Goal: Task Accomplishment & Management: Manage account settings

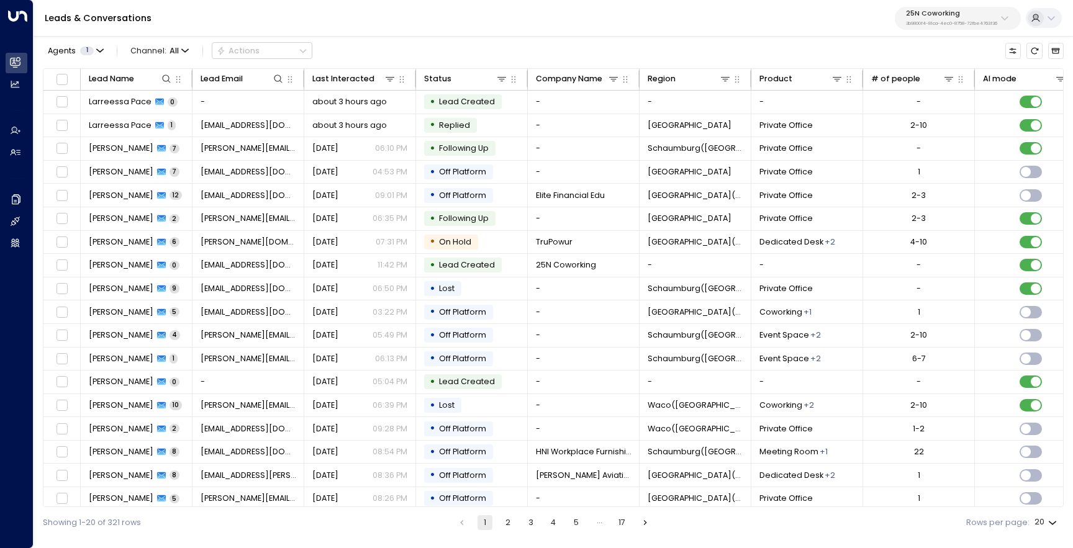
click at [936, 17] on p "25N Coworking" at bounding box center [951, 13] width 91 height 7
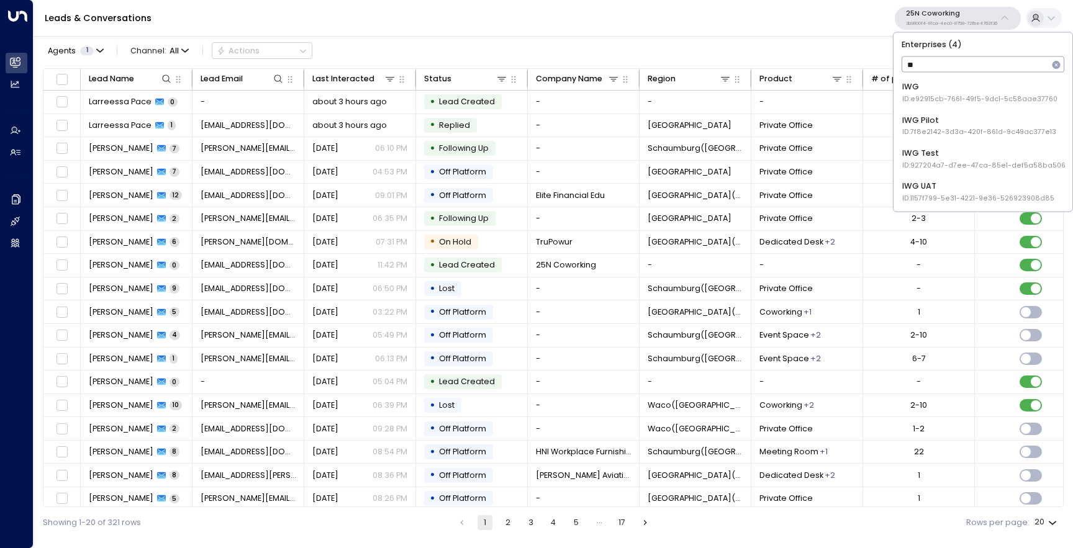
type input "***"
click at [929, 87] on div "IWG ID: e92915cb-7661-49f5-9dc1-5c58aae37760" at bounding box center [980, 92] width 155 height 23
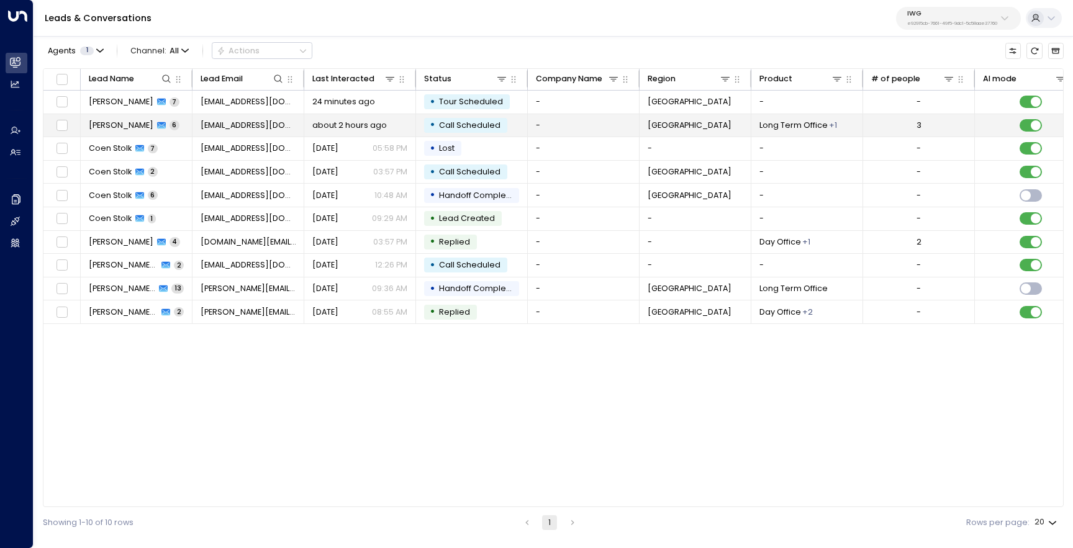
click at [122, 128] on span "[PERSON_NAME]" at bounding box center [121, 125] width 65 height 11
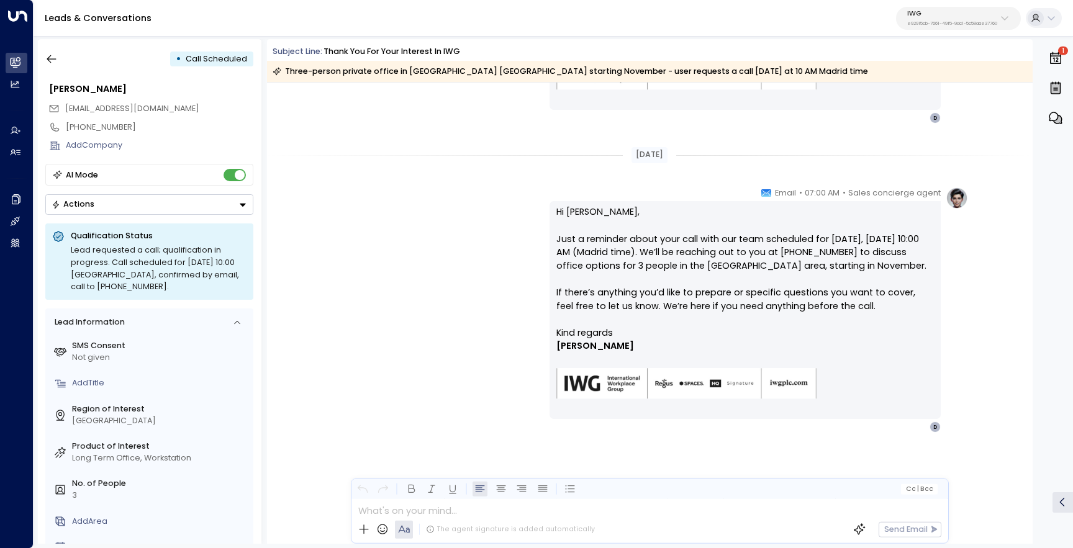
scroll to position [1150, 0]
click at [58, 55] on button "button" at bounding box center [51, 59] width 22 height 22
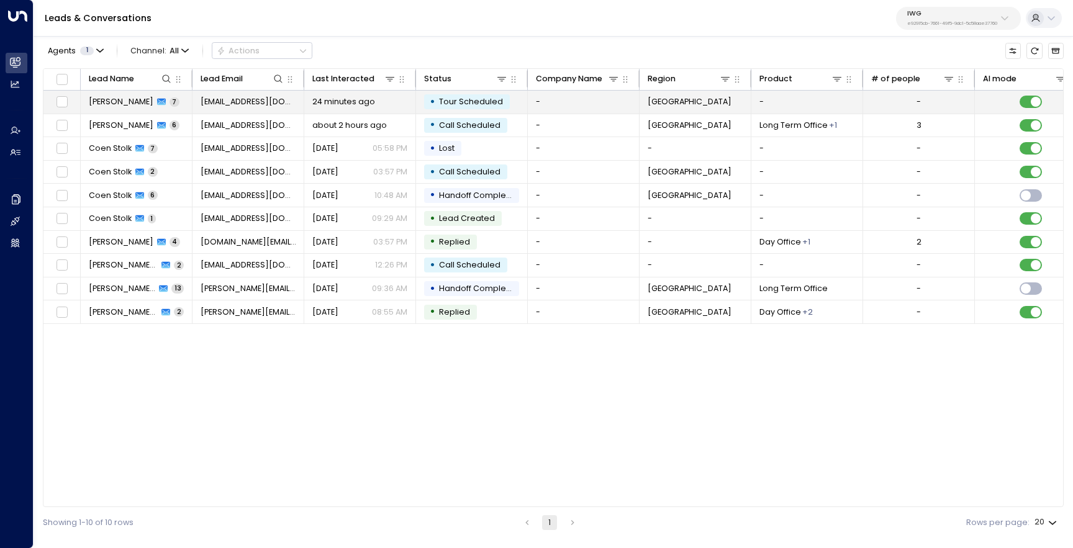
click at [135, 105] on span "[PERSON_NAME]" at bounding box center [121, 101] width 65 height 11
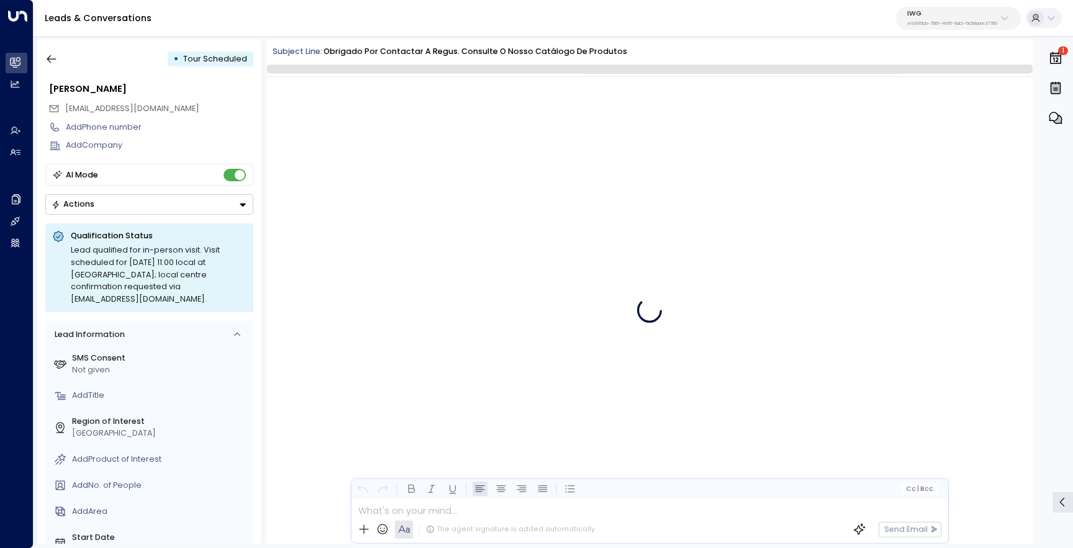
scroll to position [1545, 0]
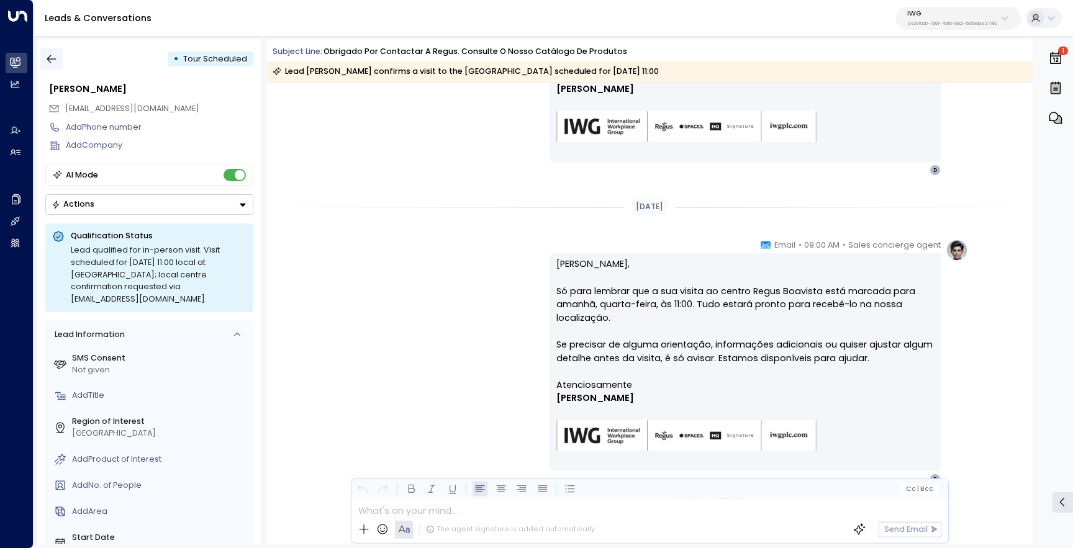
click at [60, 59] on button "button" at bounding box center [51, 59] width 22 height 22
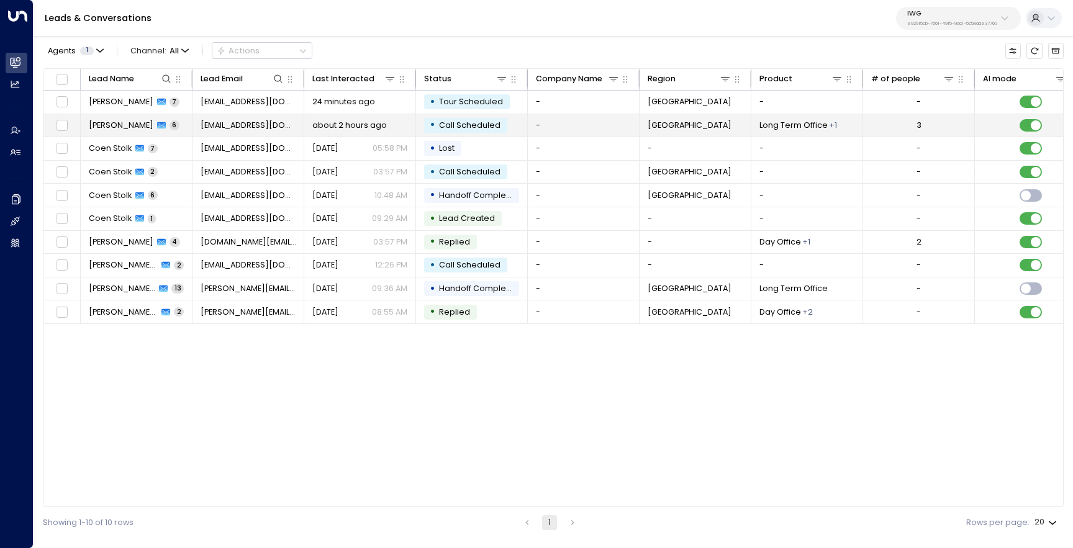
click at [142, 119] on td "Daniel Vaca 6" at bounding box center [137, 125] width 112 height 23
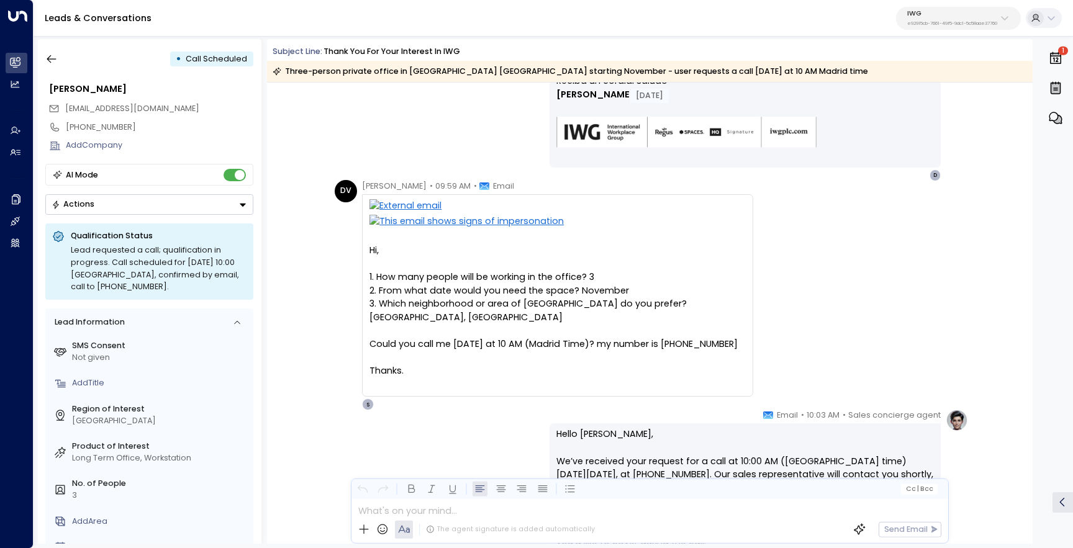
scroll to position [562, 0]
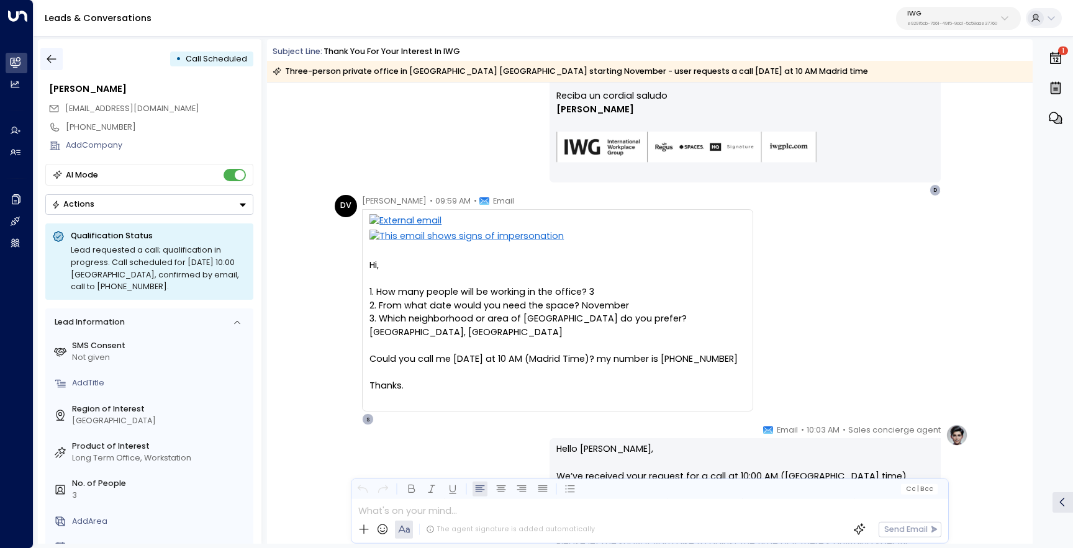
click at [45, 61] on icon "button" at bounding box center [51, 59] width 12 height 12
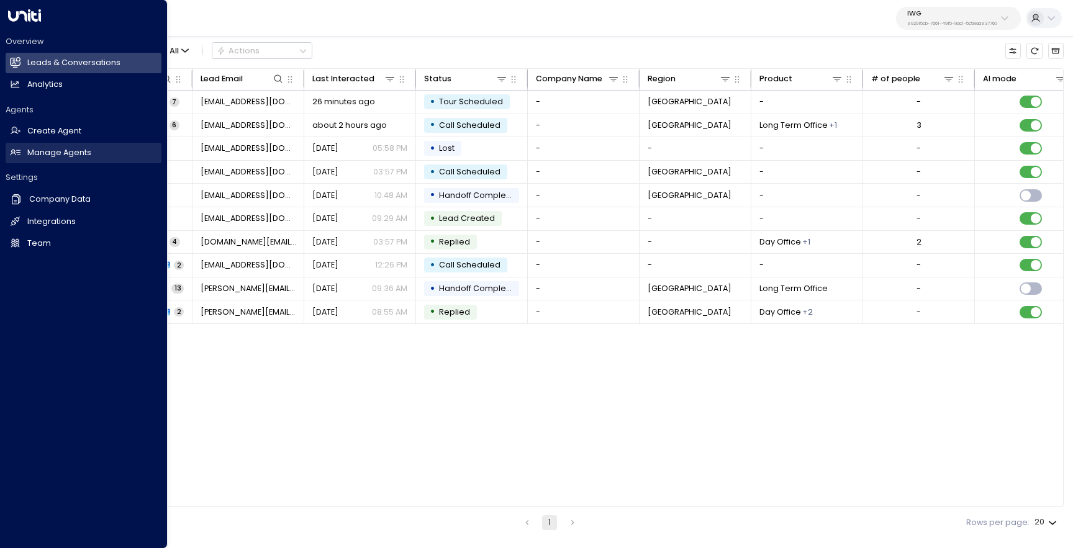
click at [41, 155] on h2 "Manage Agents" at bounding box center [59, 153] width 64 height 12
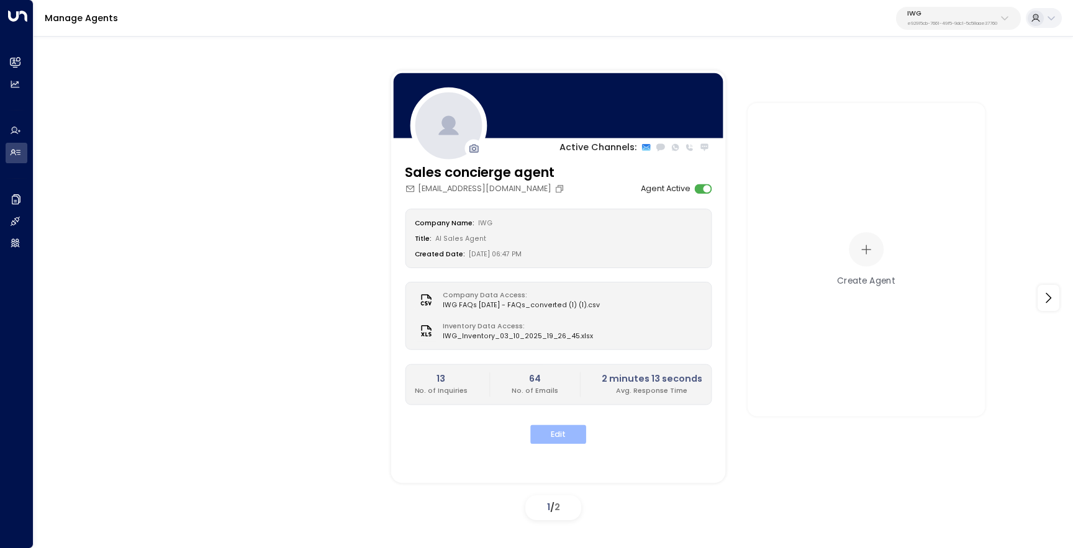
click at [558, 443] on button "Edit" at bounding box center [558, 434] width 56 height 19
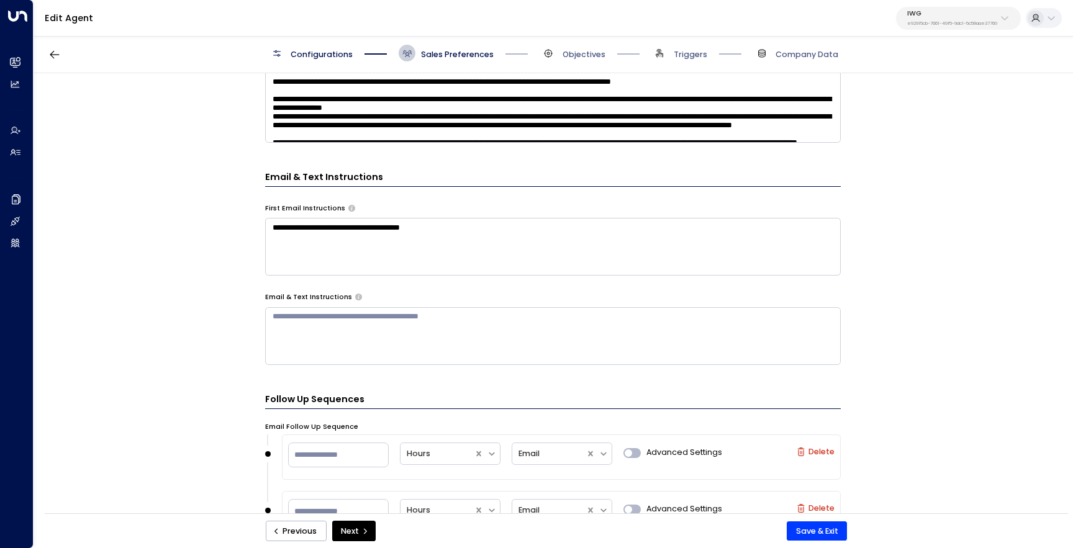
scroll to position [778, 0]
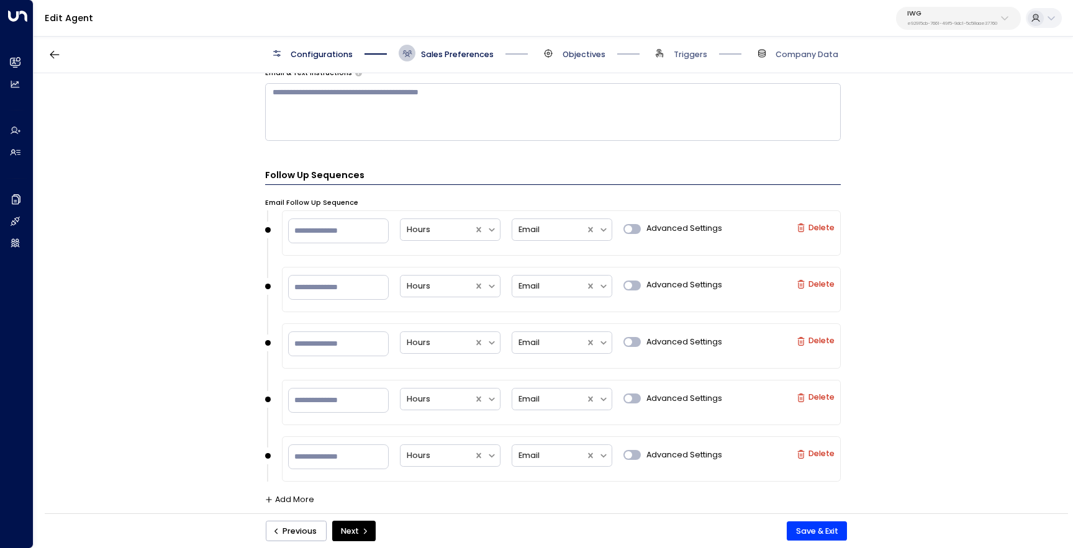
click at [563, 58] on span "Objectives" at bounding box center [584, 54] width 43 height 11
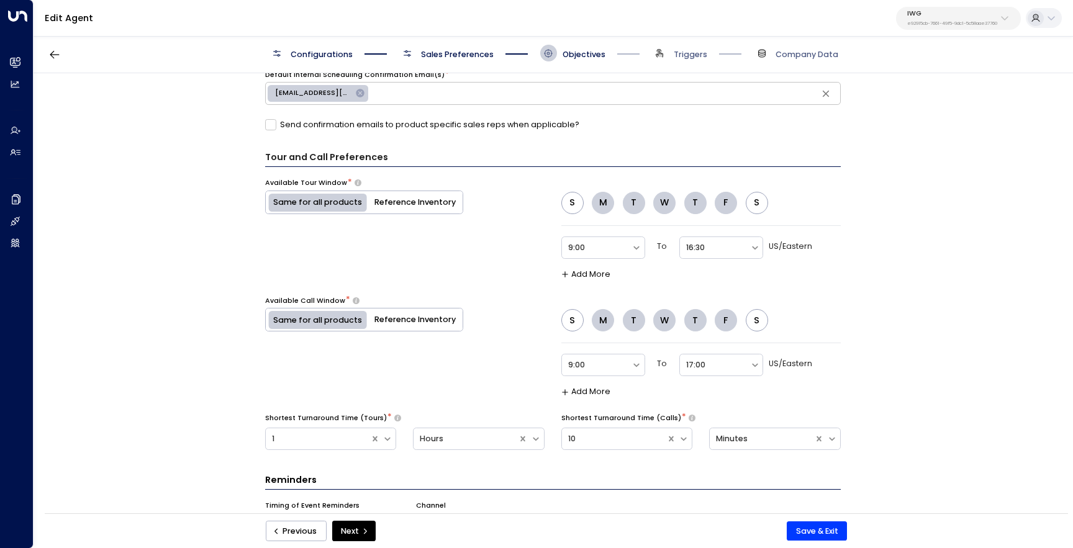
scroll to position [713, 0]
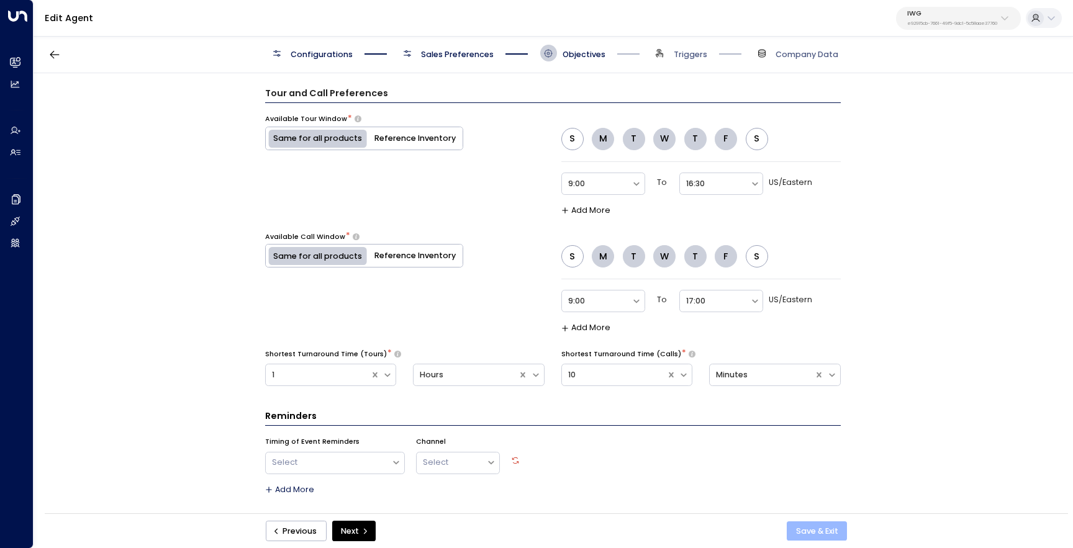
click at [829, 530] on button "Save & Exit" at bounding box center [817, 532] width 60 height 20
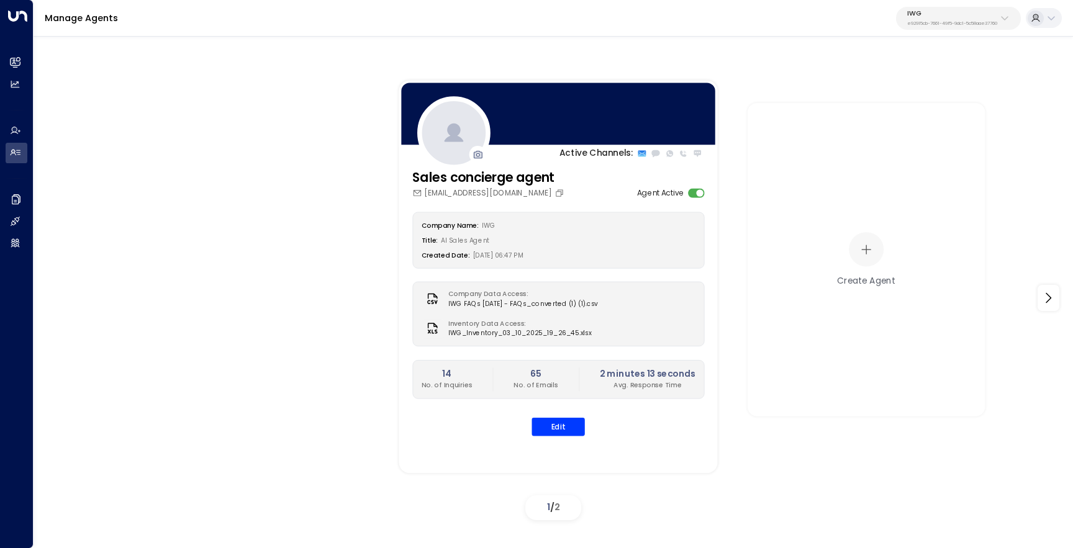
click at [935, 17] on div "IWG e92915cb-7661-49f5-9dc1-5c58aae37760" at bounding box center [952, 18] width 90 height 16
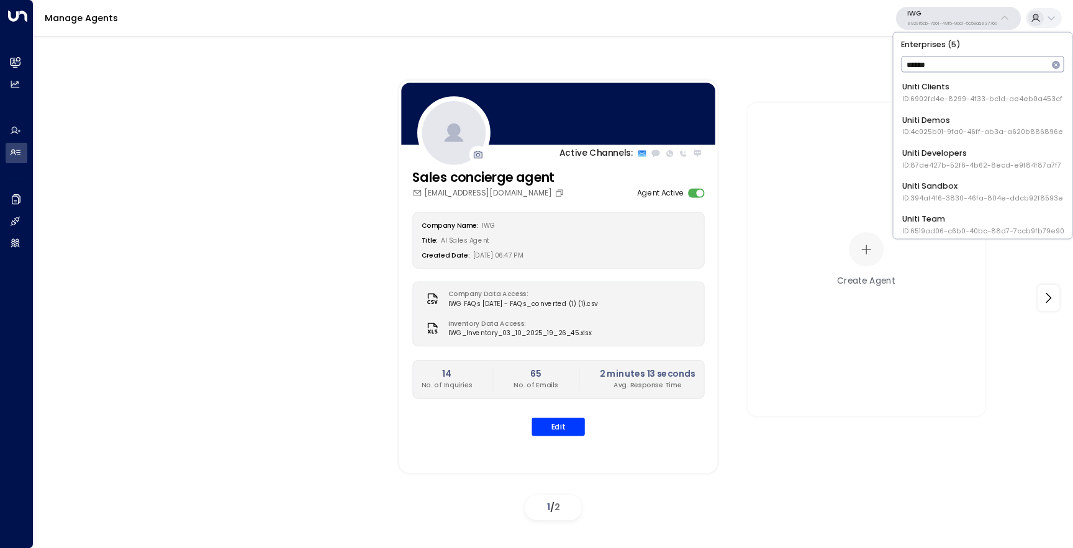
type input "*******"
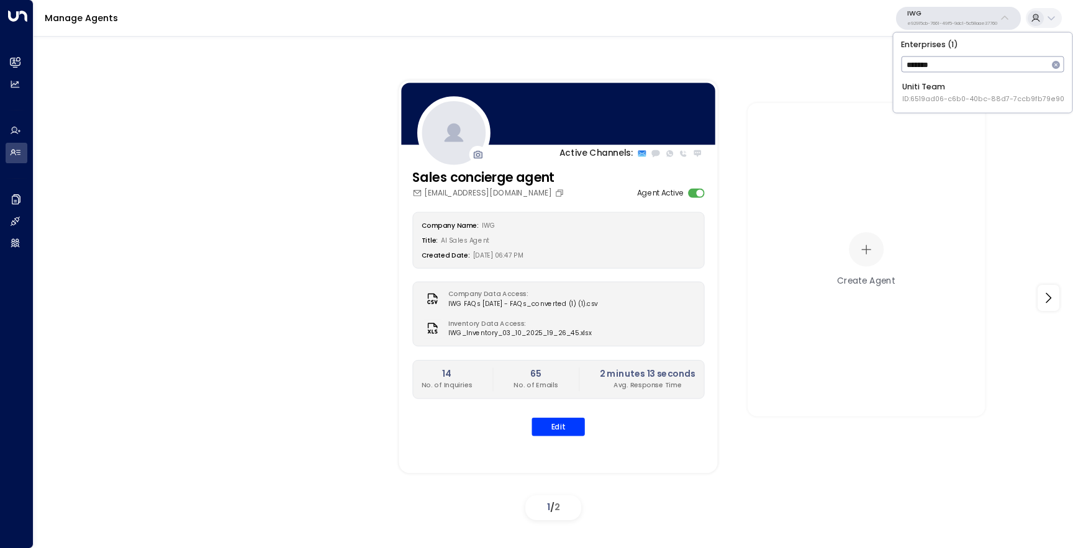
click at [960, 98] on span "ID: 6519ad06-c6b0-40bc-88d7-7ccb9fb79e90" at bounding box center [984, 99] width 162 height 10
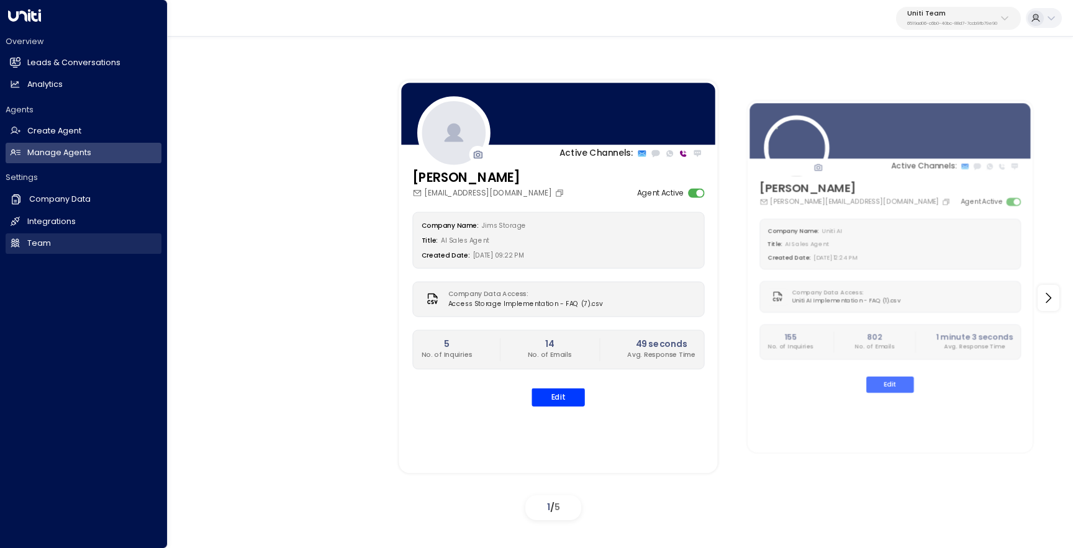
click at [39, 242] on h2 "Team" at bounding box center [39, 244] width 24 height 12
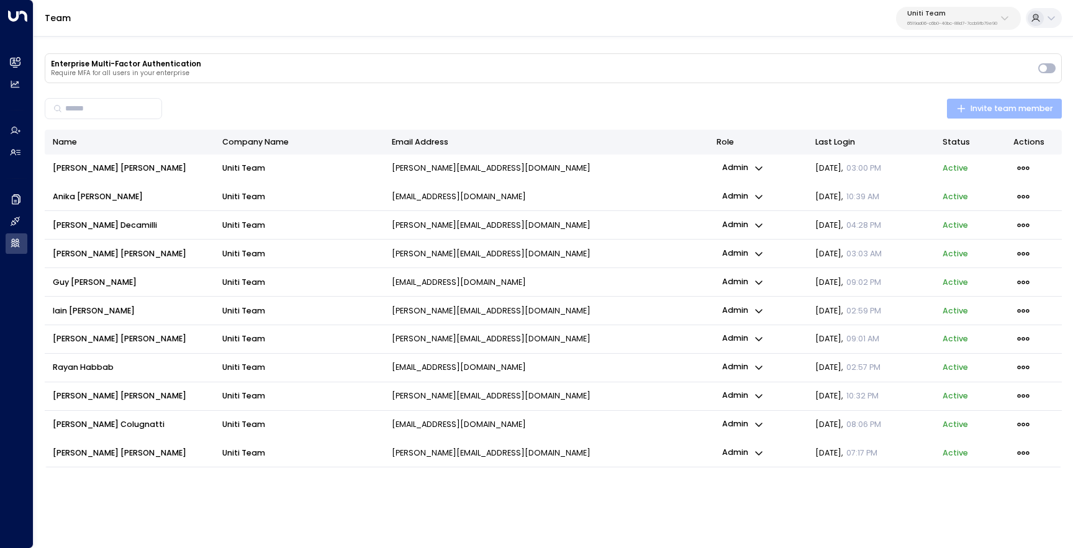
click at [976, 112] on span "Invite team member" at bounding box center [1005, 109] width 97 height 14
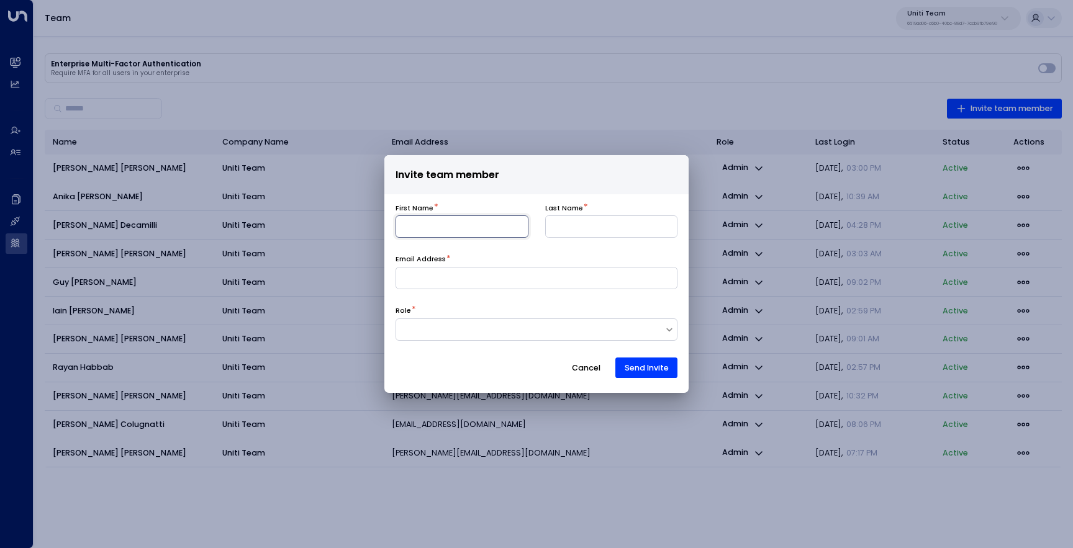
click at [491, 229] on input at bounding box center [462, 227] width 133 height 22
type input "******"
click at [576, 222] on input at bounding box center [611, 227] width 133 height 22
type input "****"
click at [423, 281] on input at bounding box center [537, 278] width 283 height 22
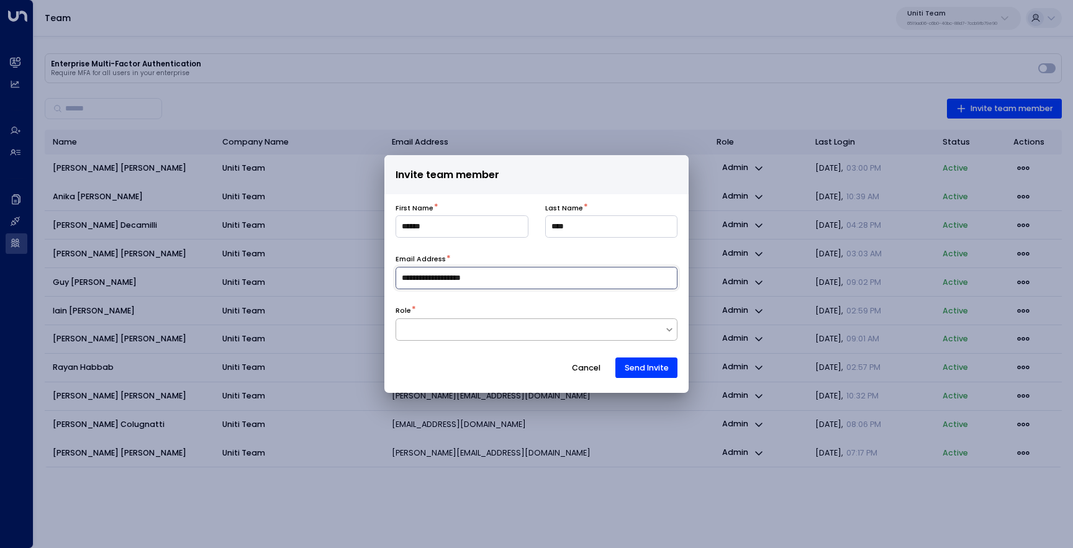
type input "**********"
click at [427, 319] on div at bounding box center [537, 330] width 283 height 22
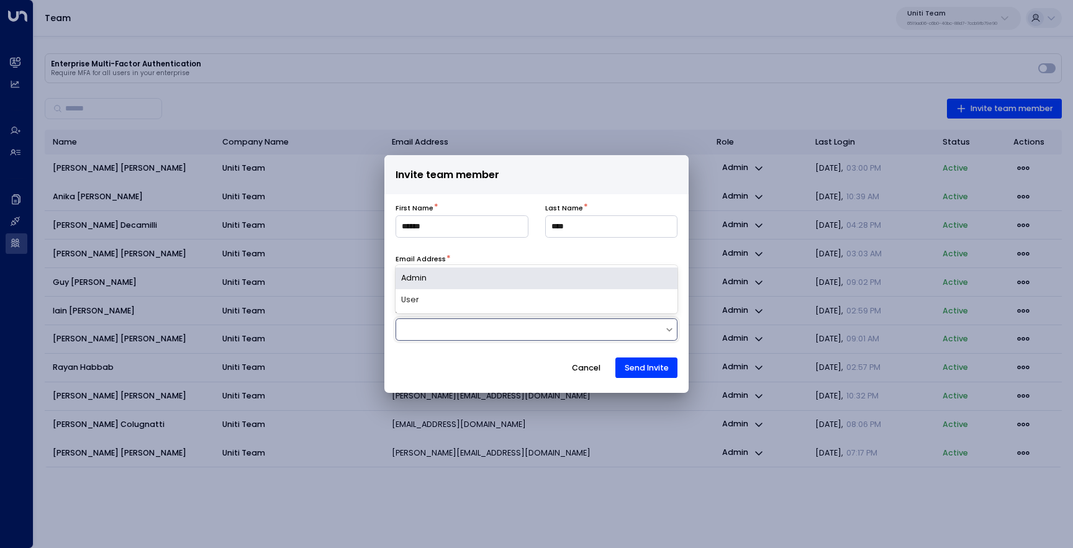
click at [449, 281] on div "Admin" at bounding box center [537, 279] width 283 height 22
click at [453, 365] on div "Cancel Send Invite" at bounding box center [537, 368] width 283 height 21
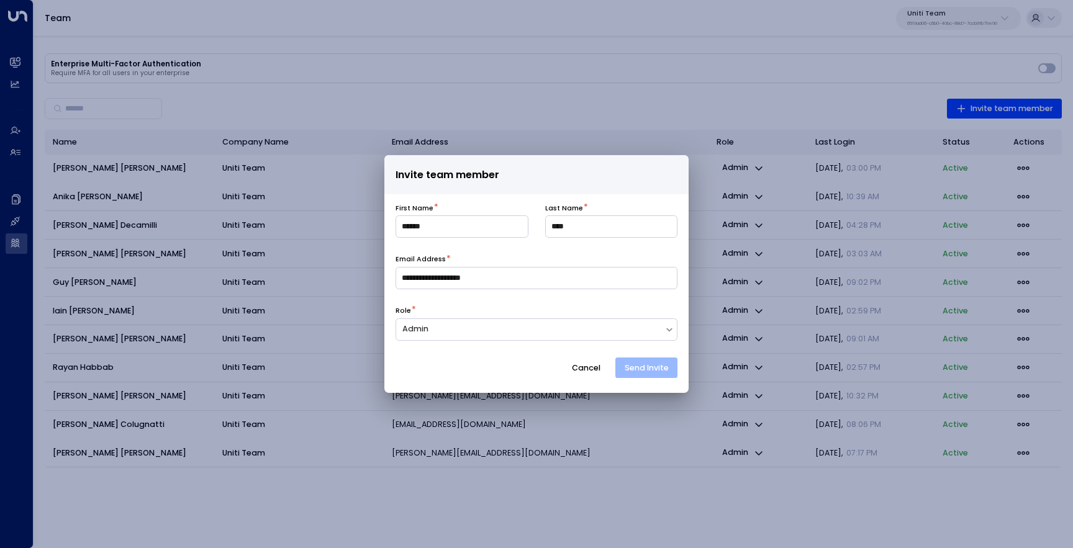
click at [647, 370] on button "Send Invite" at bounding box center [647, 368] width 62 height 21
